Goal: Task Accomplishment & Management: Use online tool/utility

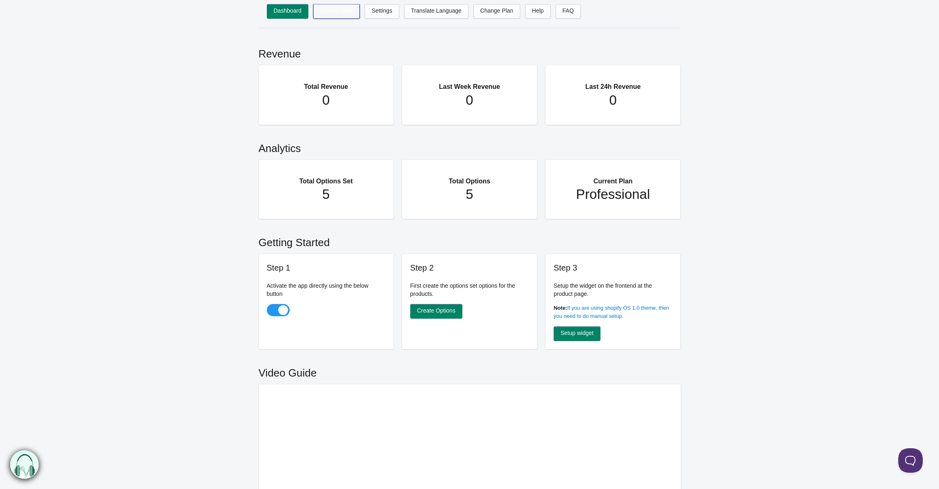
click at [341, 17] on link "Options Sets" at bounding box center [336, 11] width 46 height 15
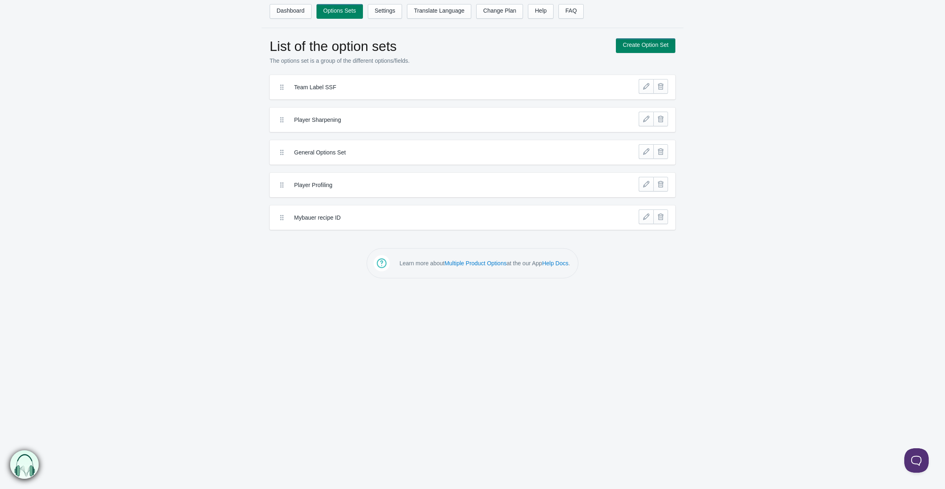
click at [316, 86] on label "Team Label SSF" at bounding box center [442, 87] width 297 height 8
click at [643, 85] on link at bounding box center [646, 86] width 15 height 15
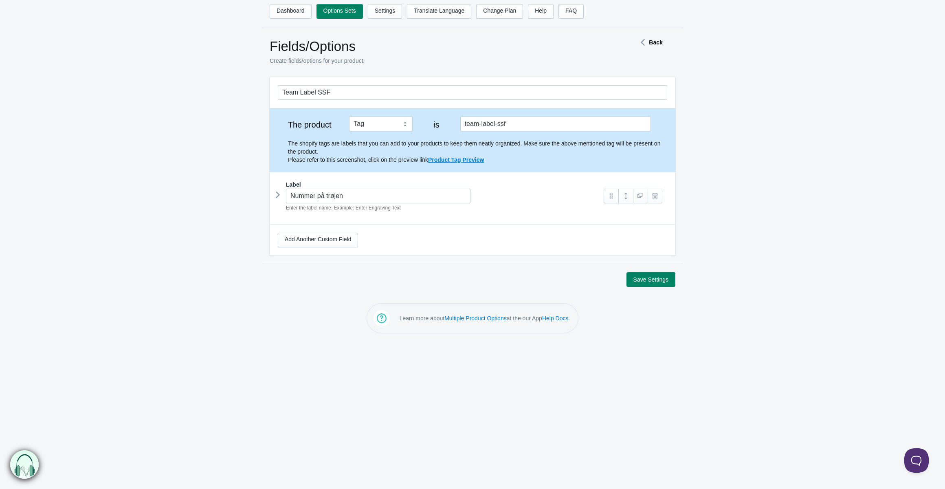
click at [278, 195] on icon at bounding box center [278, 195] width 0 height 12
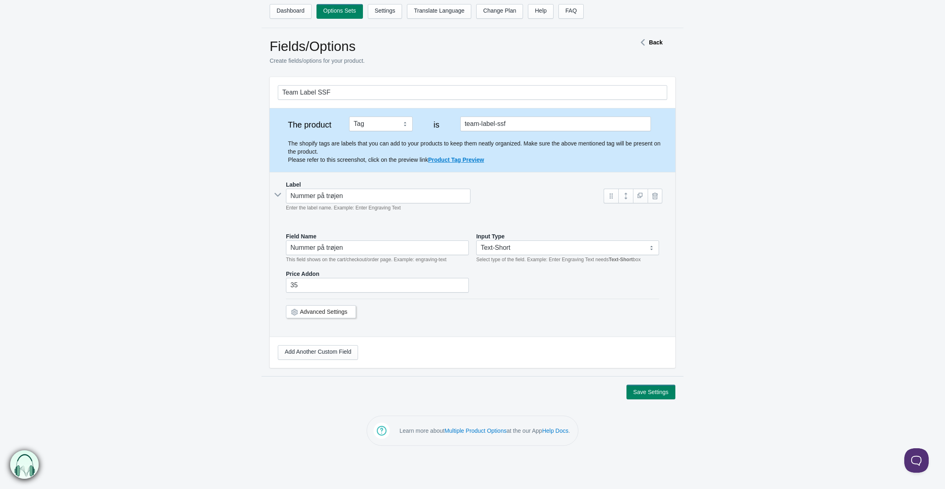
click at [278, 195] on icon at bounding box center [278, 195] width 12 height 0
